Goal: Task Accomplishment & Management: Complete application form

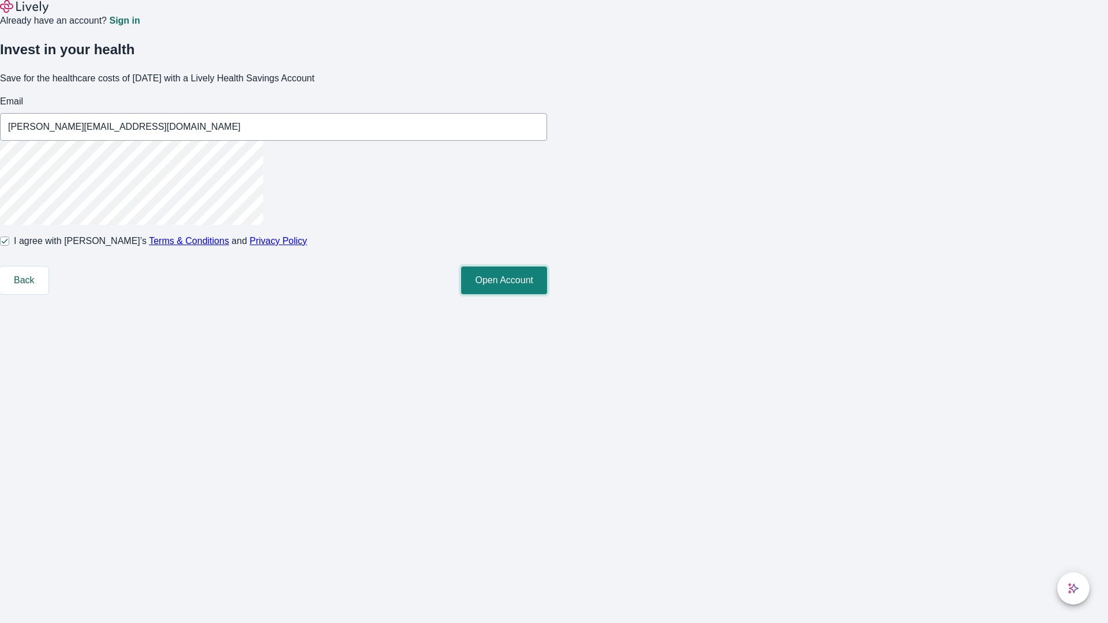
click at [547, 294] on button "Open Account" at bounding box center [504, 281] width 86 height 28
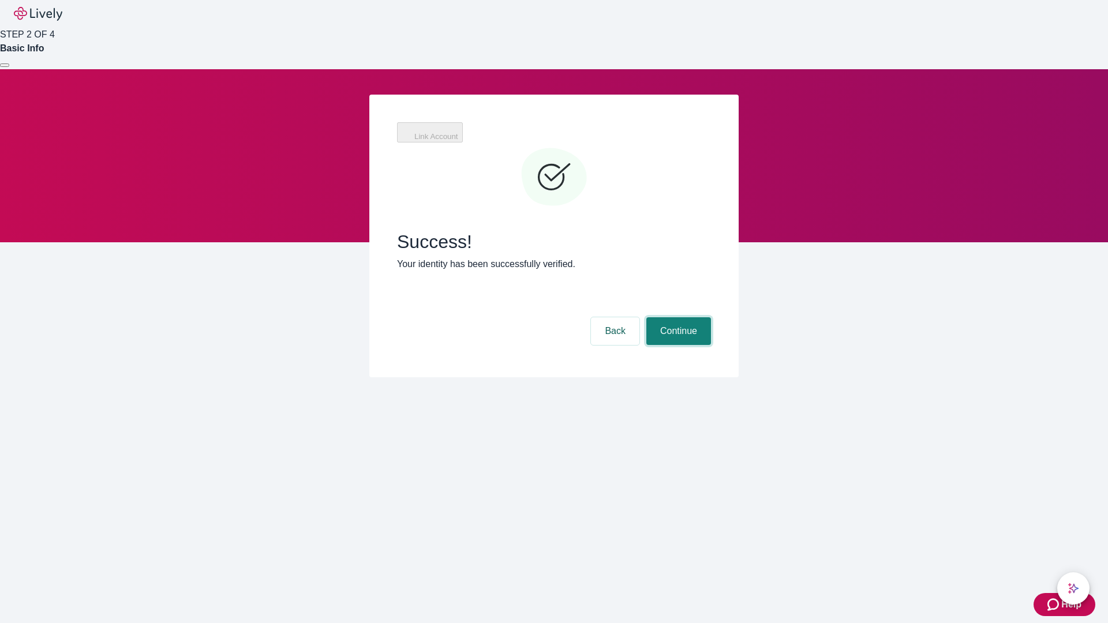
click at [677, 317] on button "Continue" at bounding box center [678, 331] width 65 height 28
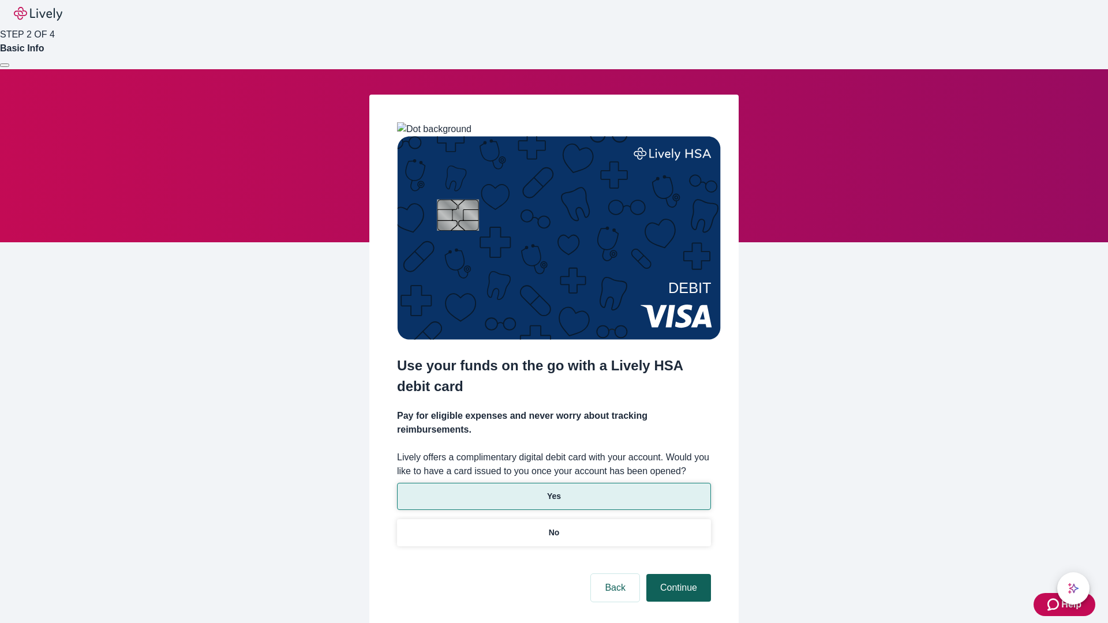
click at [554, 491] on p "Yes" at bounding box center [554, 497] width 14 height 12
click at [677, 574] on button "Continue" at bounding box center [678, 588] width 65 height 28
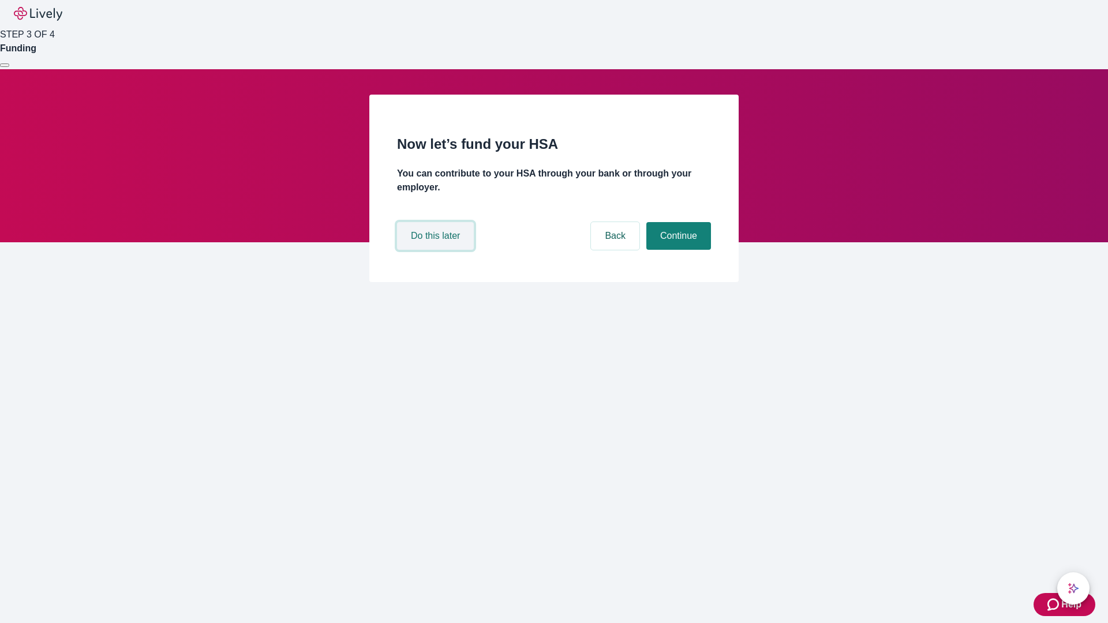
click at [437, 250] on button "Do this later" at bounding box center [435, 236] width 77 height 28
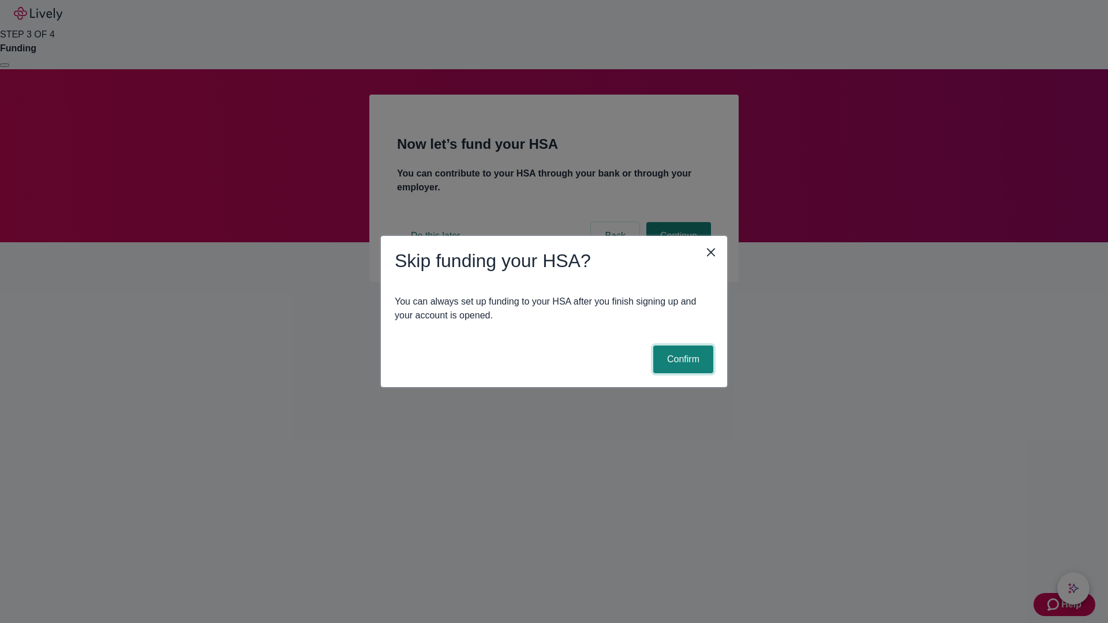
click at [682, 360] on button "Confirm" at bounding box center [683, 360] width 60 height 28
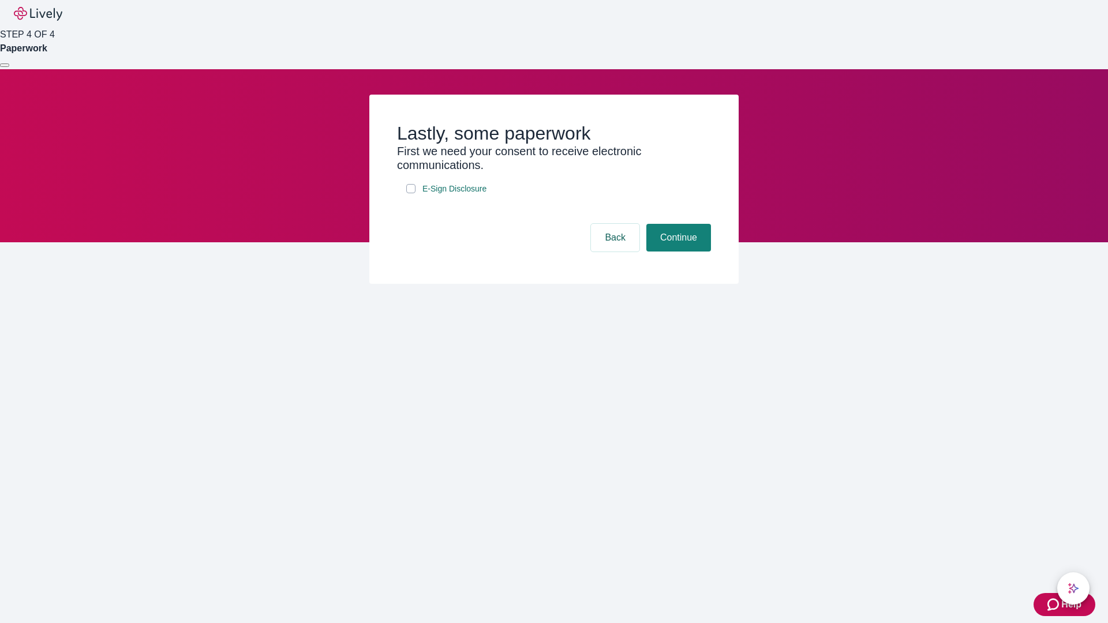
click at [411, 193] on input "E-Sign Disclosure" at bounding box center [410, 188] width 9 height 9
checkbox input "true"
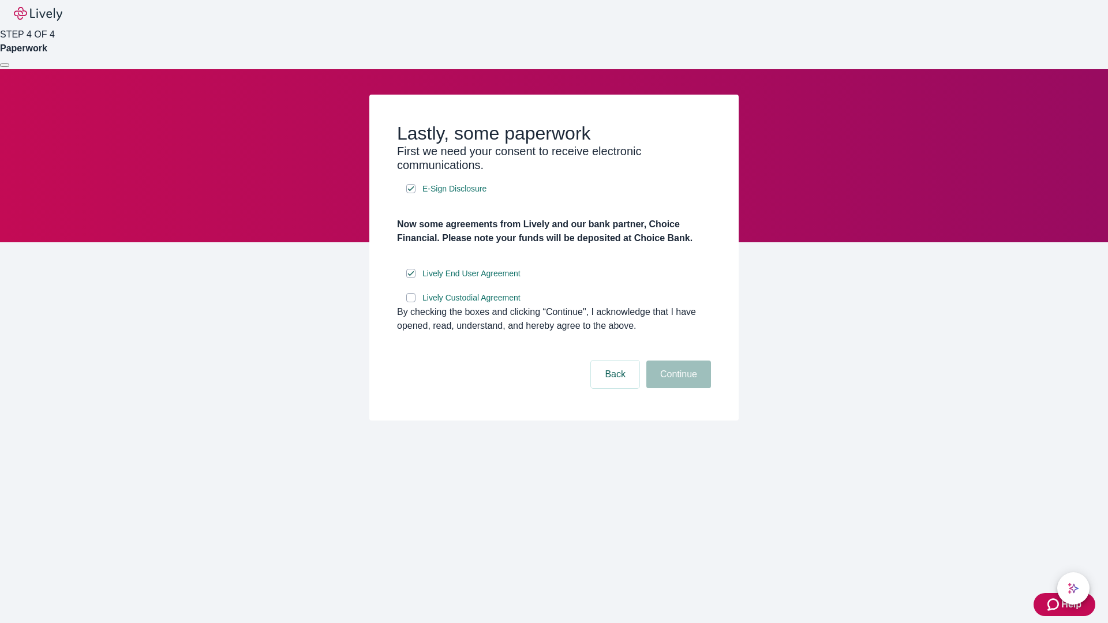
click at [411, 302] on input "Lively Custodial Agreement" at bounding box center [410, 297] width 9 height 9
checkbox input "true"
click at [677, 388] on button "Continue" at bounding box center [678, 375] width 65 height 28
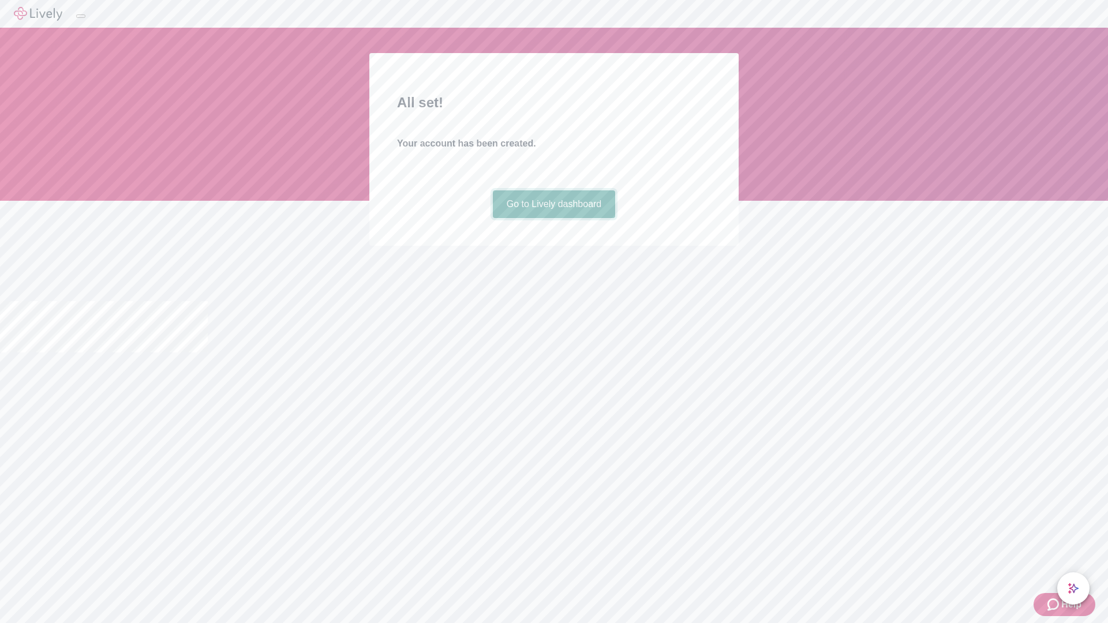
click at [554, 218] on link "Go to Lively dashboard" at bounding box center [554, 204] width 123 height 28
